Goal: Task Accomplishment & Management: Manage account settings

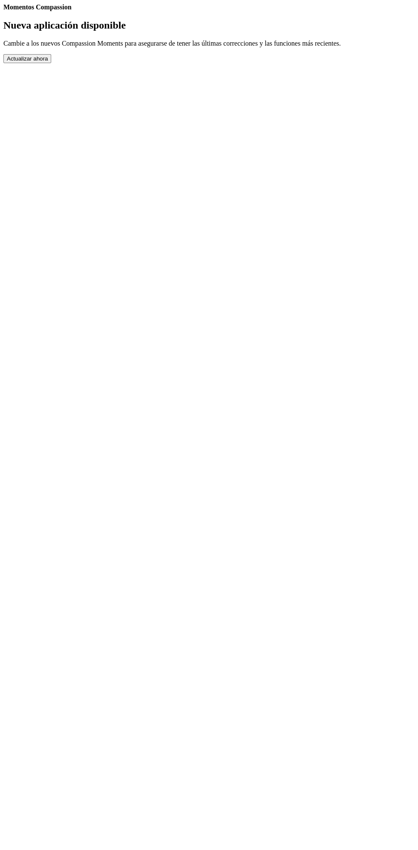
click at [51, 63] on button "Actualizar ahora" at bounding box center [27, 58] width 48 height 9
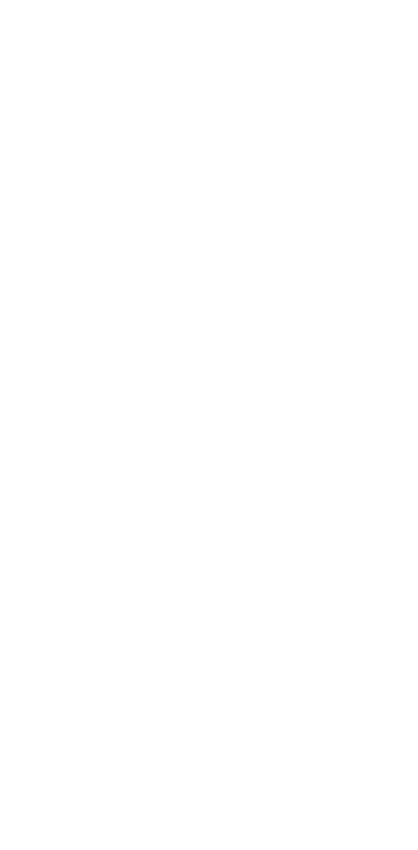
click at [51, 63] on button "Actualizar ahora" at bounding box center [27, 58] width 48 height 9
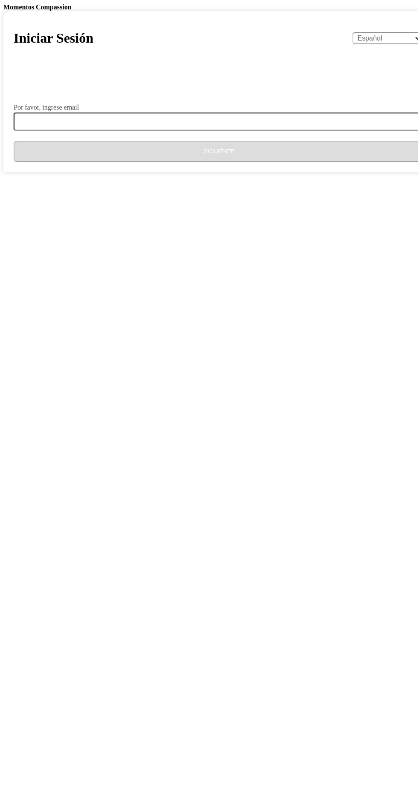
select select "es"
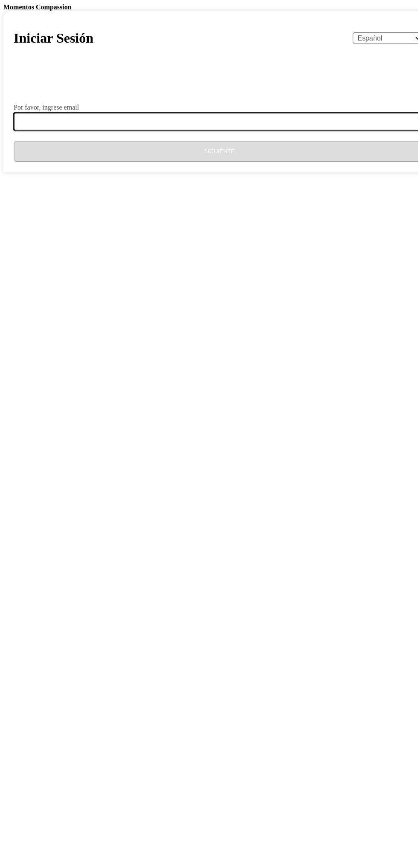
click at [222, 131] on input "Por favor, ingrese email" at bounding box center [225, 122] width 422 height 18
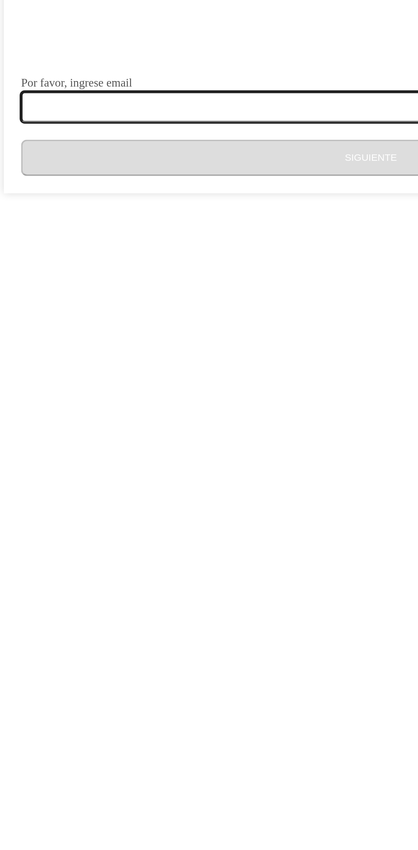
type input "co558aseguradora@gmail.com"
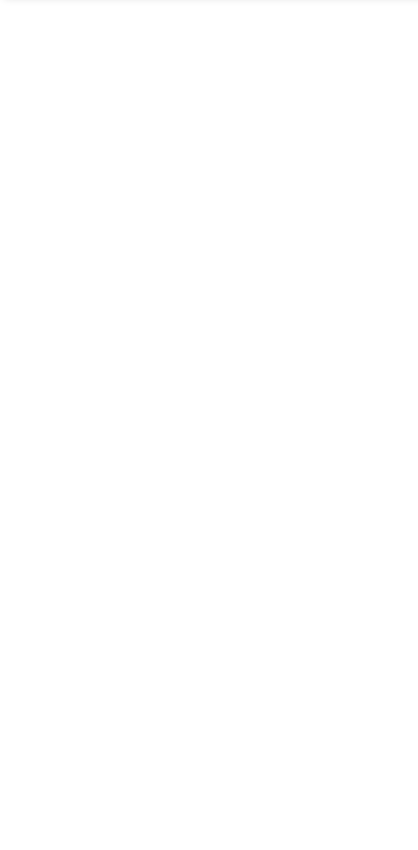
click at [200, 162] on button "Siguiente" at bounding box center [219, 151] width 411 height 21
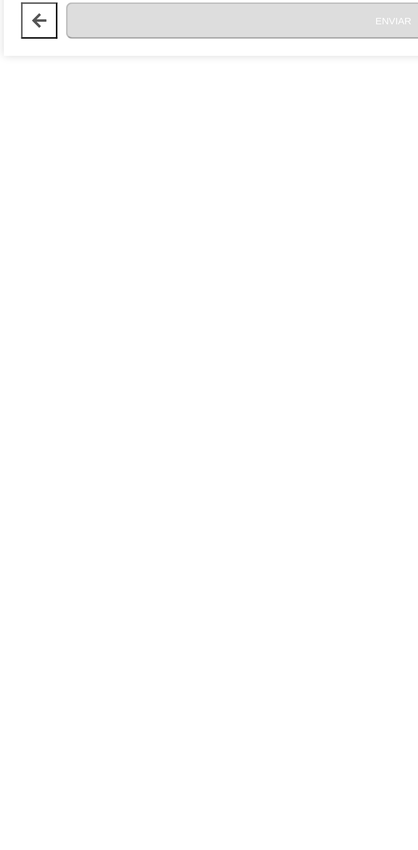
click at [58, 168] on input "Código" at bounding box center [34, 148] width 48 height 41
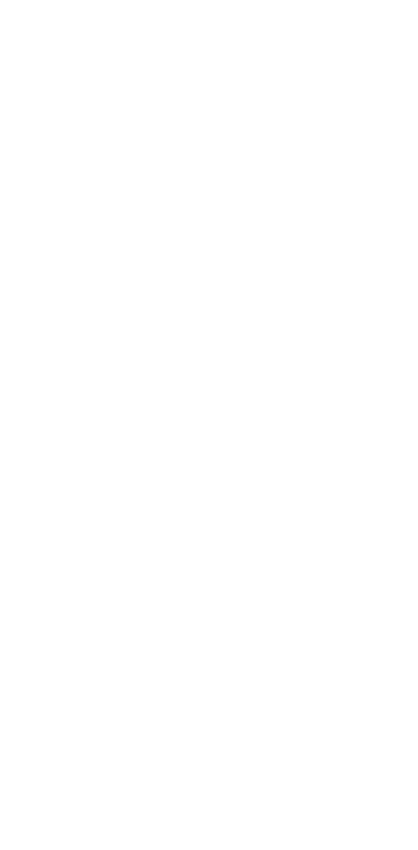
type input "6"
type input "8"
type input "3"
type input "0"
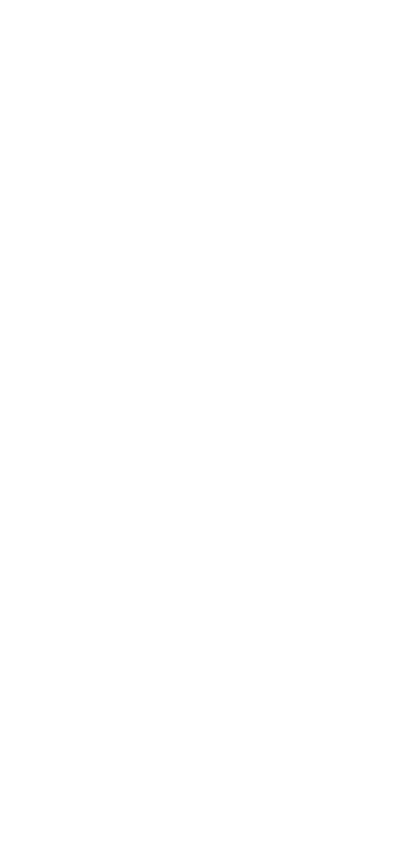
type input "9"
click at [254, 196] on button "Enviar" at bounding box center [232, 185] width 385 height 21
click at [51, 63] on button "Actualizar ahora" at bounding box center [27, 58] width 48 height 9
